Goal: Check status: Check status

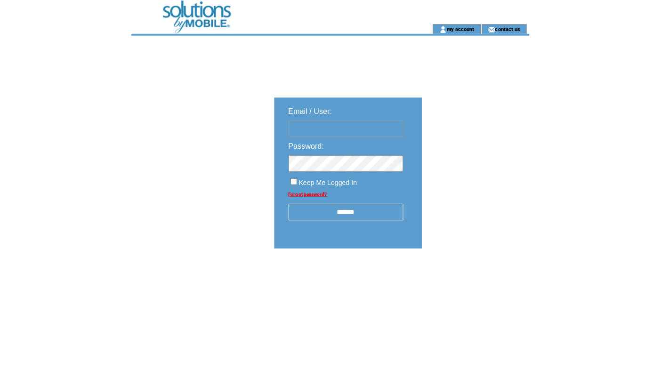
type input "**********"
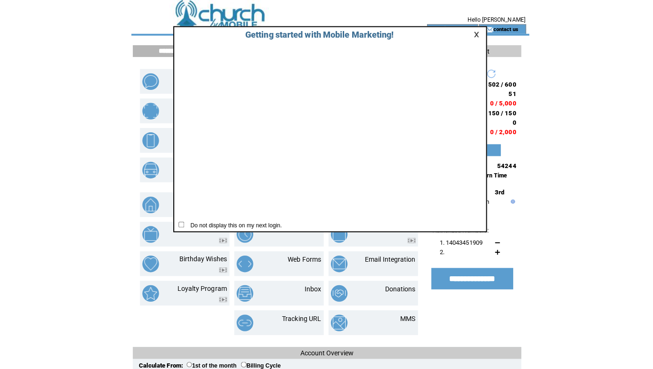
click at [471, 35] on link at bounding box center [472, 34] width 8 height 6
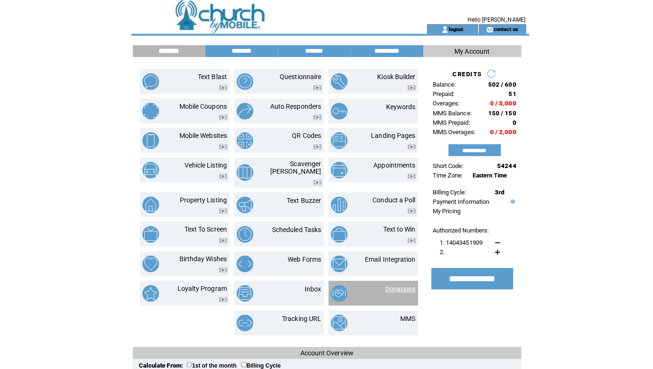
click at [395, 282] on link "Donations" at bounding box center [396, 286] width 30 height 8
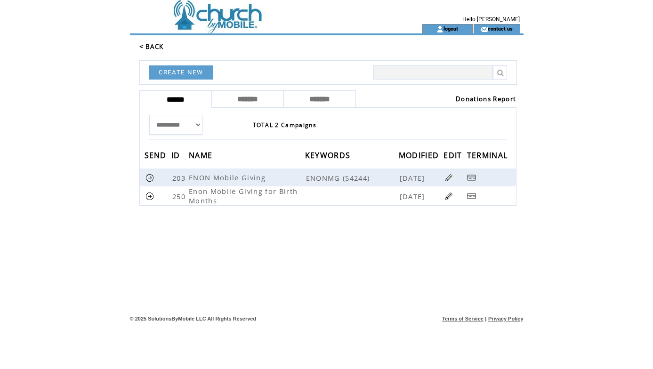
click at [477, 99] on link "Donations Report" at bounding box center [486, 99] width 60 height 8
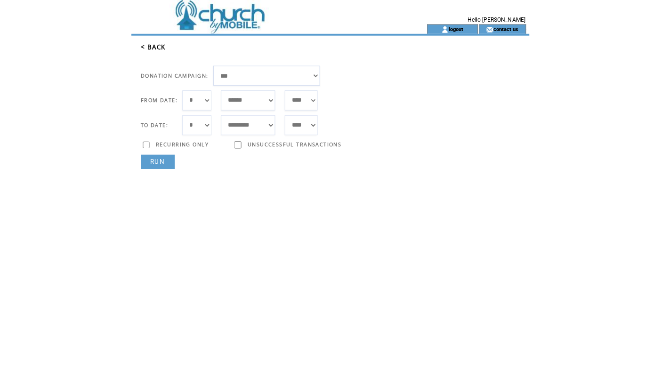
select select "***"
select select "*"
click at [163, 158] on link "RUN" at bounding box center [155, 160] width 33 height 14
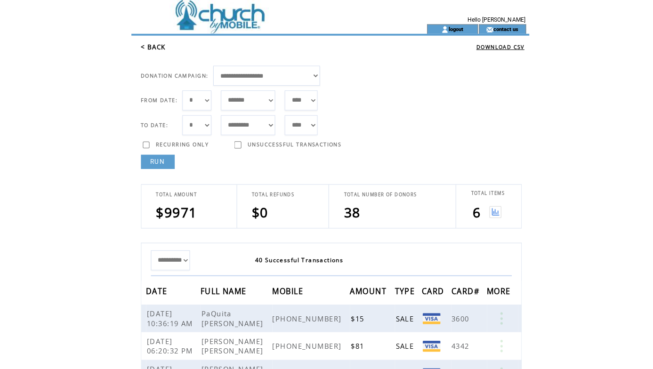
click at [486, 209] on img at bounding box center [490, 210] width 12 height 12
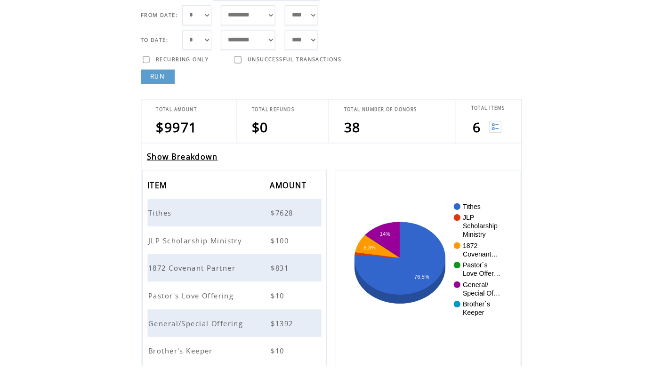
scroll to position [79, 0]
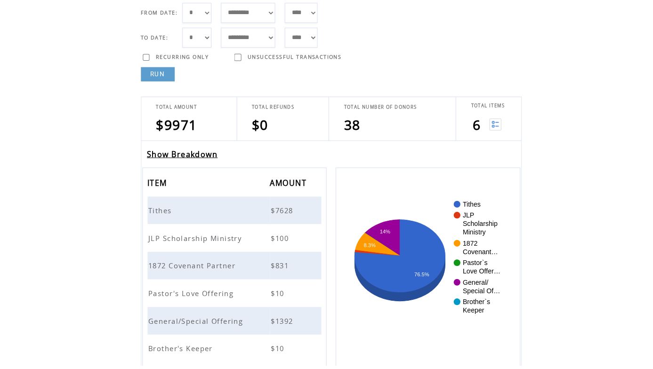
click at [169, 155] on link "Show Breakdown" at bounding box center [180, 160] width 70 height 10
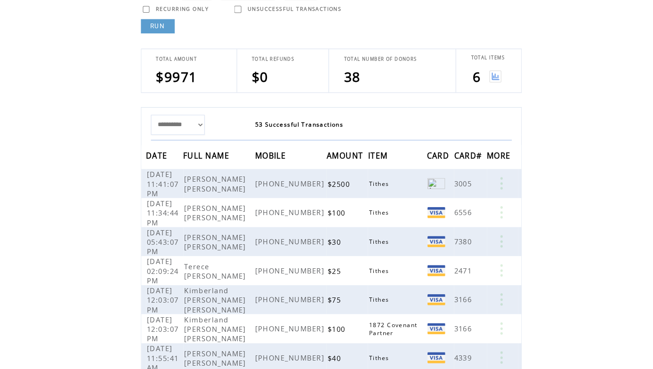
scroll to position [129, 0]
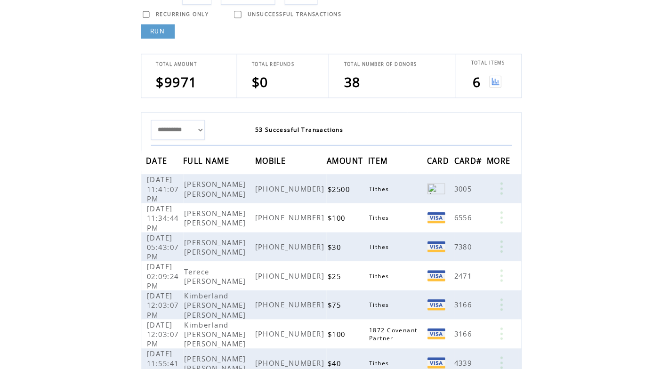
select select "*"
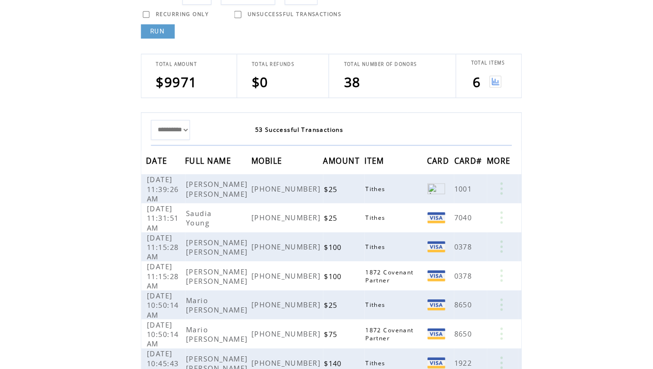
select select "*"
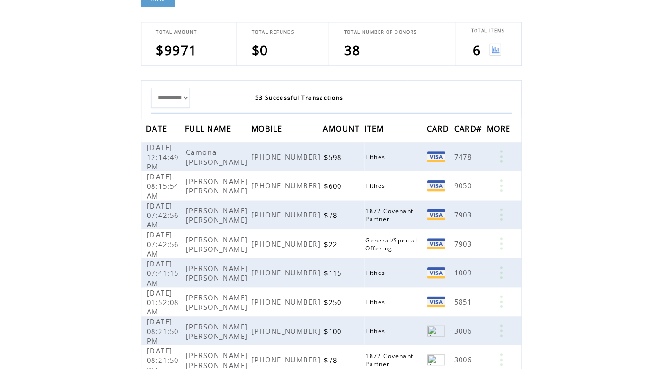
scroll to position [156, 0]
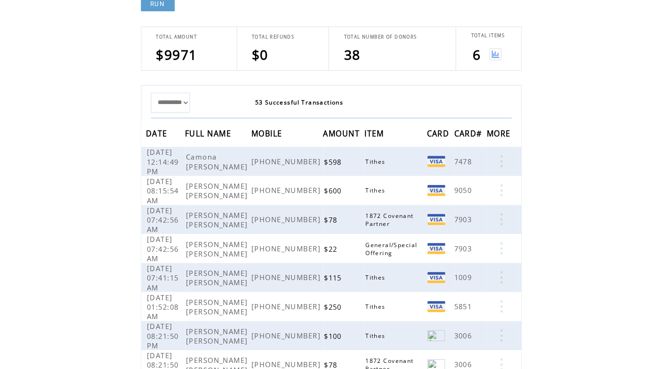
click at [489, 54] on img at bounding box center [490, 54] width 12 height 12
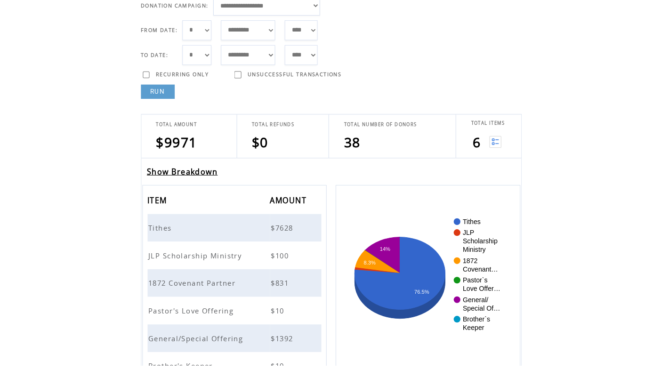
scroll to position [70, 0]
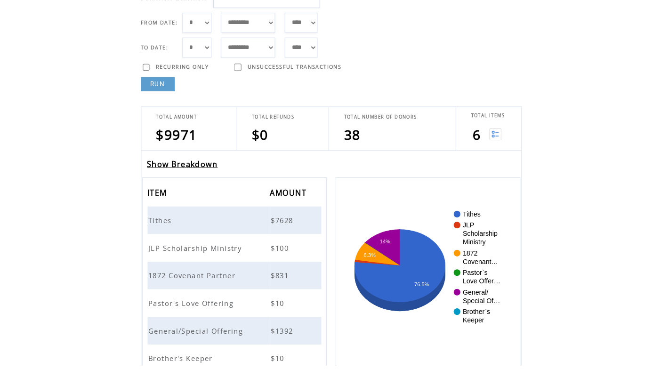
click at [160, 220] on span "Tithes" at bounding box center [159, 224] width 25 height 9
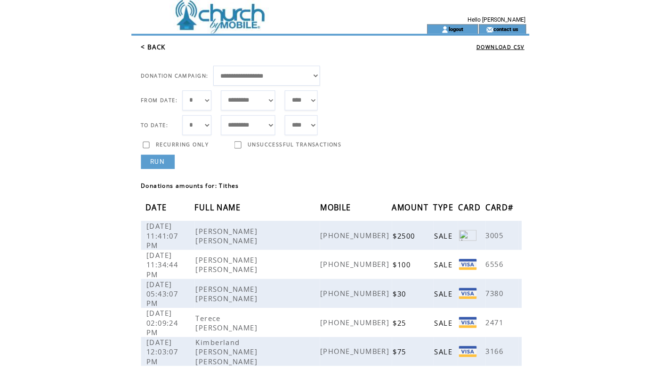
click at [161, 47] on link "< BACK" at bounding box center [151, 46] width 24 height 8
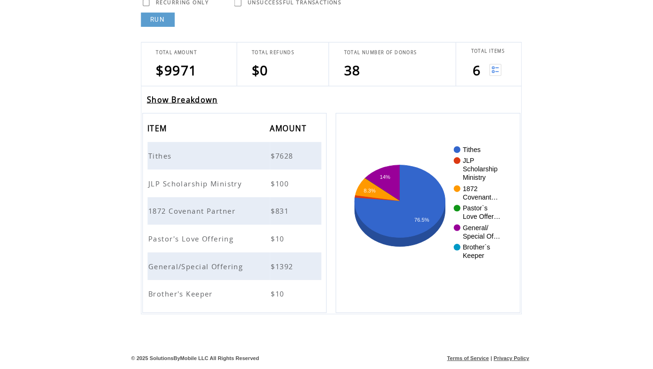
scroll to position [136, 0]
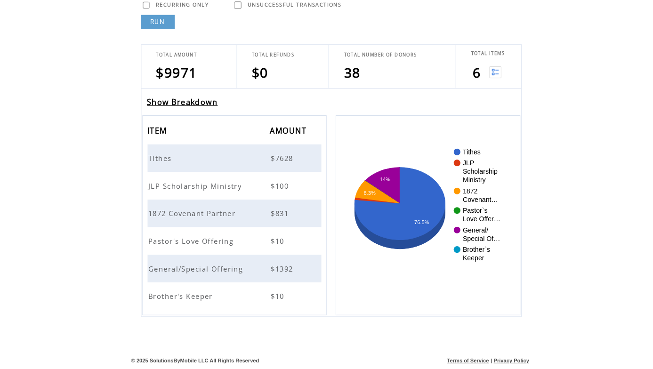
click at [212, 184] on span "JLP Scholarship Ministry" at bounding box center [194, 188] width 95 height 9
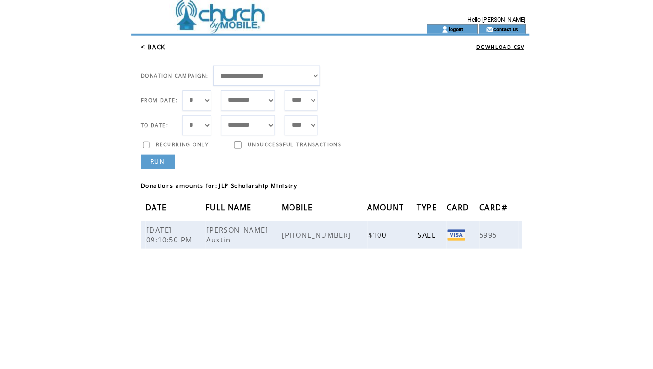
click at [154, 47] on link "< BACK" at bounding box center [151, 46] width 24 height 8
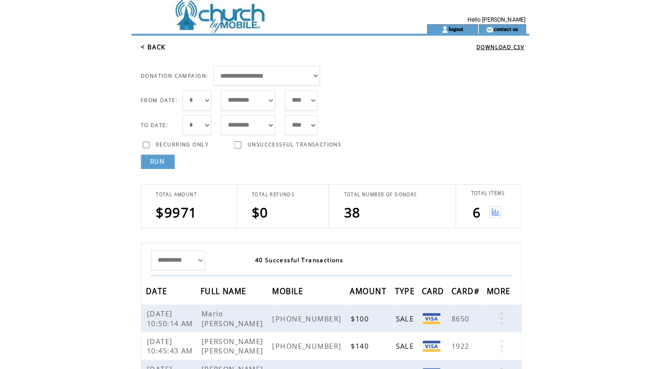
click at [489, 211] on img at bounding box center [490, 210] width 12 height 12
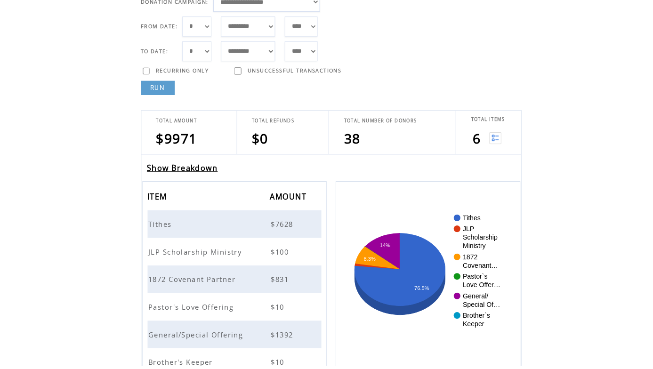
scroll to position [78, 0]
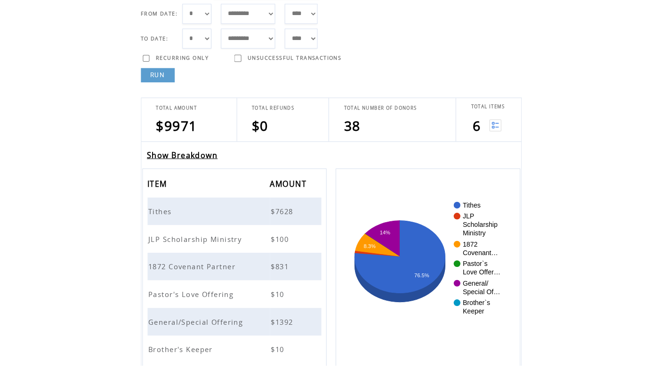
click at [221, 266] on span "1872 Covenant Partner" at bounding box center [191, 270] width 89 height 9
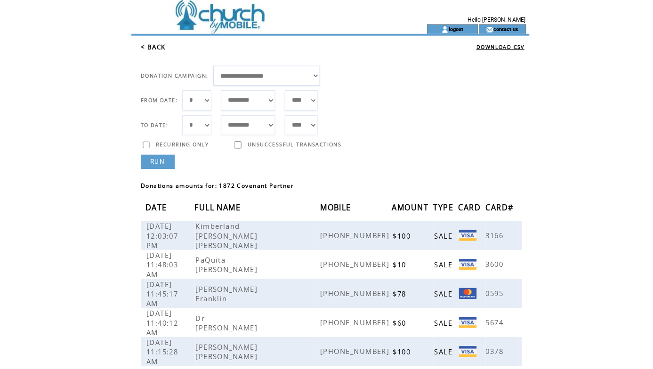
click at [159, 46] on link "< BACK" at bounding box center [151, 46] width 24 height 8
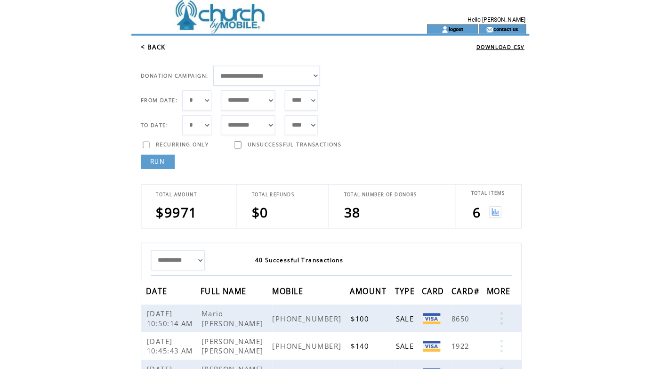
click at [490, 210] on img at bounding box center [490, 210] width 12 height 12
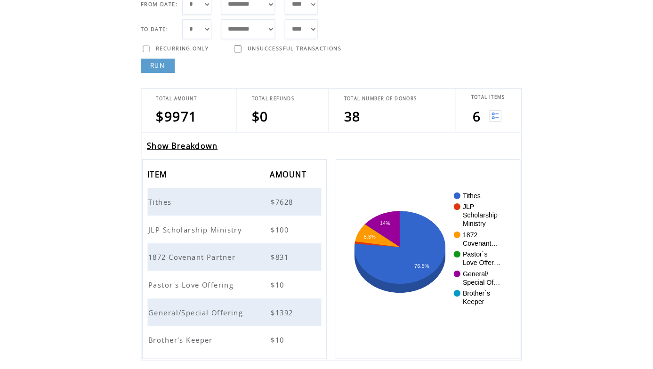
scroll to position [137, 0]
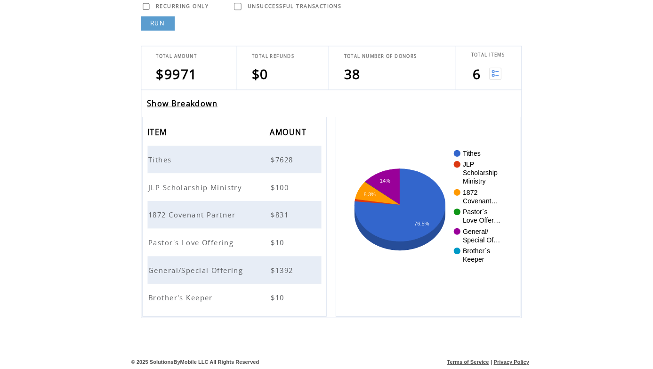
click at [209, 239] on span "Pastor's Love Offering" at bounding box center [190, 243] width 87 height 9
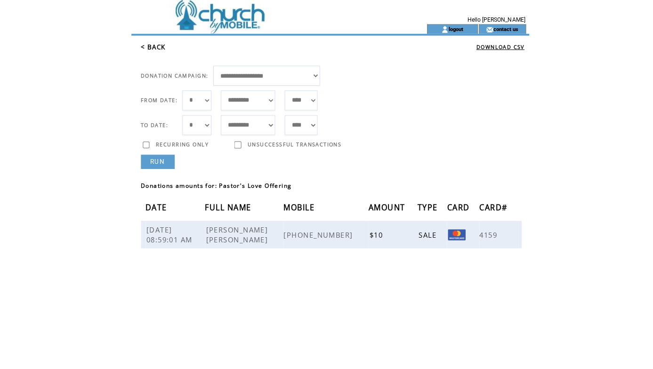
click at [155, 50] on link "< BACK" at bounding box center [151, 46] width 24 height 8
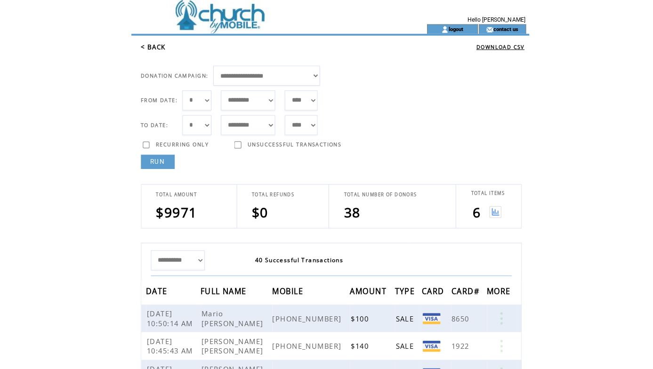
click at [488, 210] on img at bounding box center [490, 210] width 12 height 12
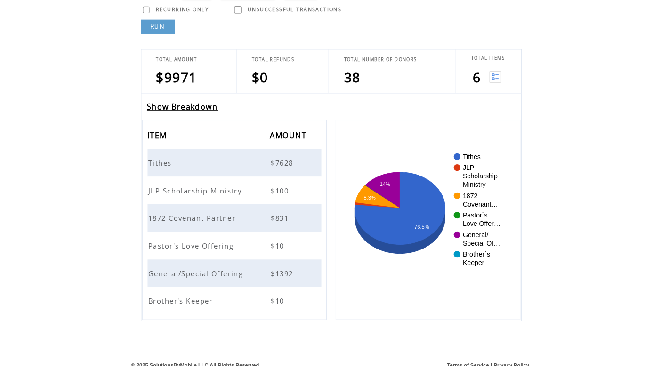
scroll to position [134, 0]
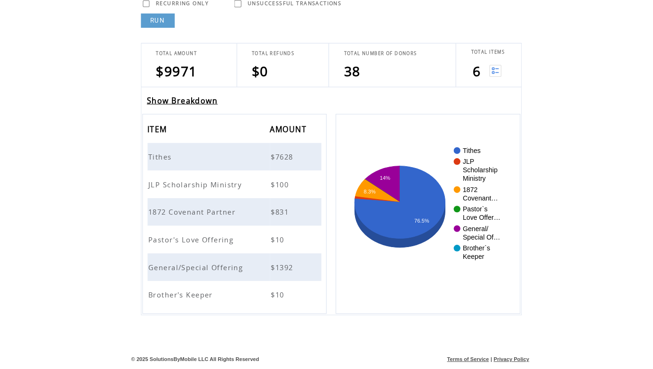
click at [211, 266] on span "General/Special Offering" at bounding box center [195, 270] width 96 height 9
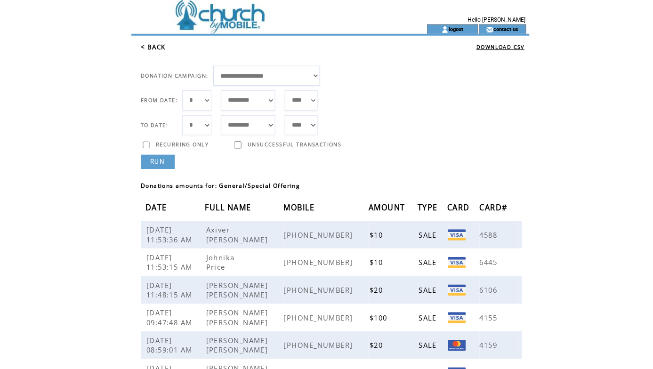
click at [157, 47] on link "< BACK" at bounding box center [151, 46] width 24 height 8
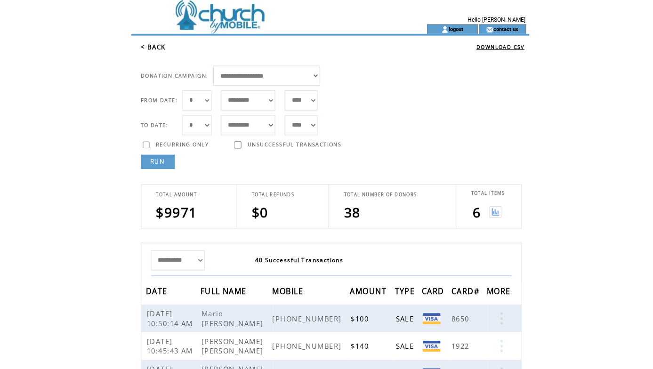
click at [488, 212] on img at bounding box center [490, 210] width 12 height 12
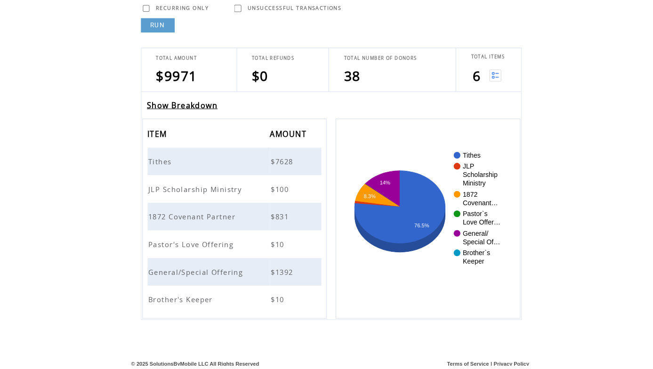
scroll to position [134, 0]
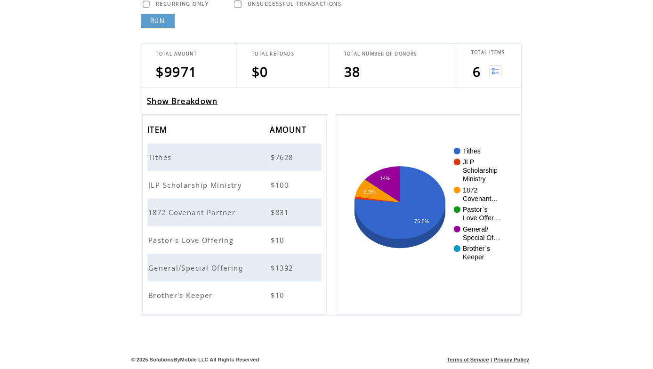
click at [198, 293] on span "Brother's Keeper" at bounding box center [180, 297] width 66 height 9
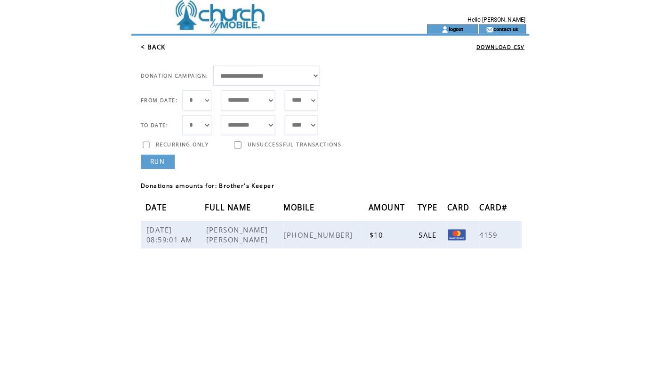
click at [157, 48] on link "< BACK" at bounding box center [151, 46] width 24 height 8
click at [452, 28] on link "logout" at bounding box center [450, 28] width 15 height 6
